Goal: Check status: Check status

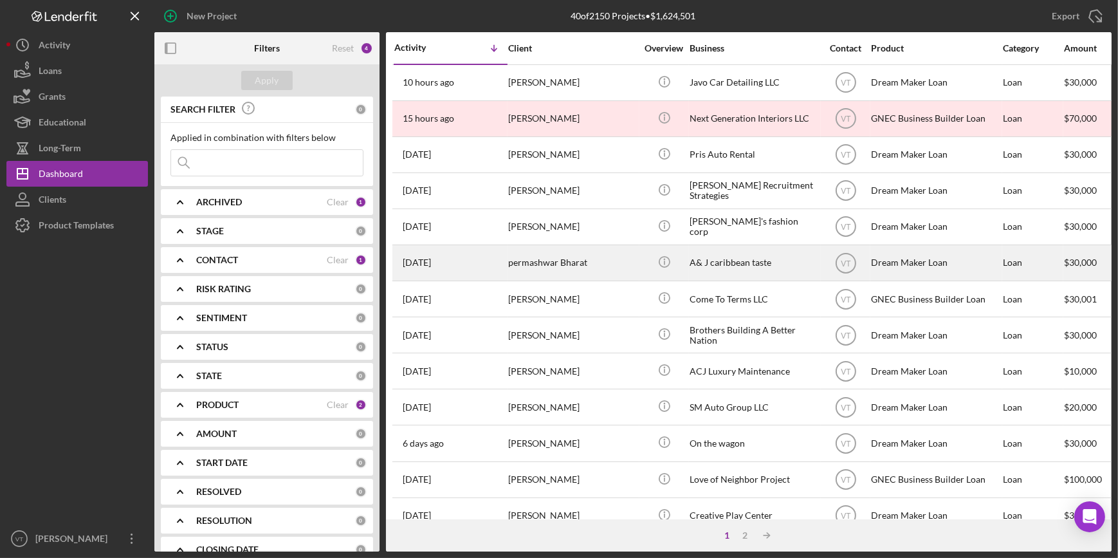
click at [534, 257] on div "permashwar Bharat" at bounding box center [572, 263] width 129 height 34
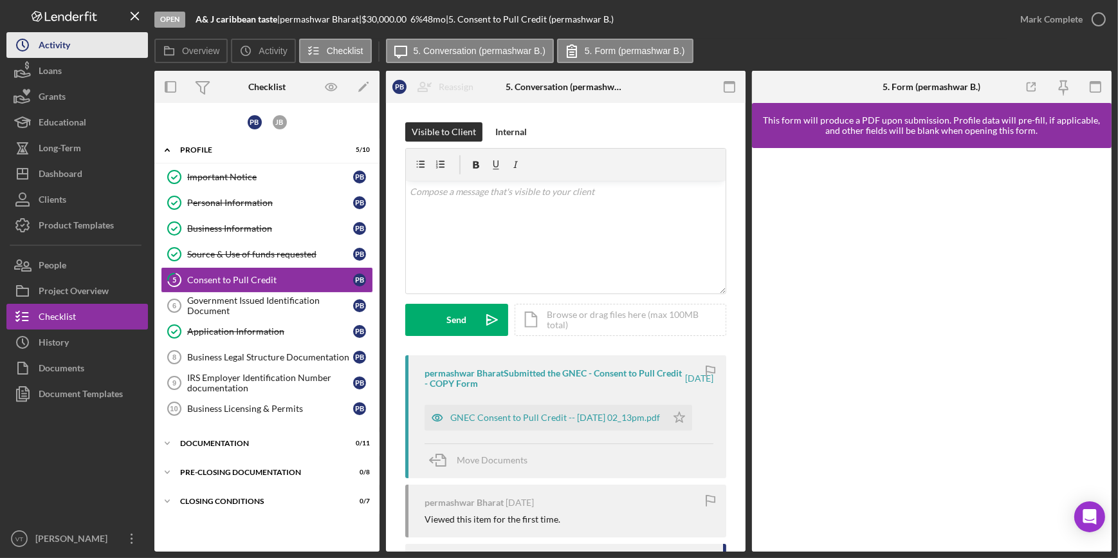
click at [83, 48] on button "Icon/History Activity" at bounding box center [77, 45] width 142 height 26
